Goal: Task Accomplishment & Management: Manage account settings

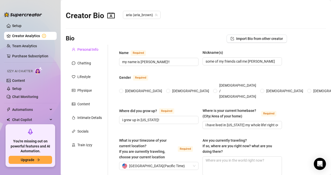
radio input "true"
type input "[DATE]"
click at [16, 81] on link "Content" at bounding box center [18, 81] width 13 height 4
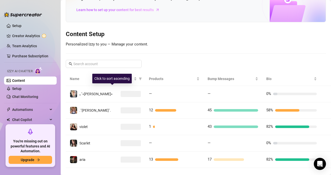
scroll to position [42, 0]
